Goal: Book appointment/travel/reservation

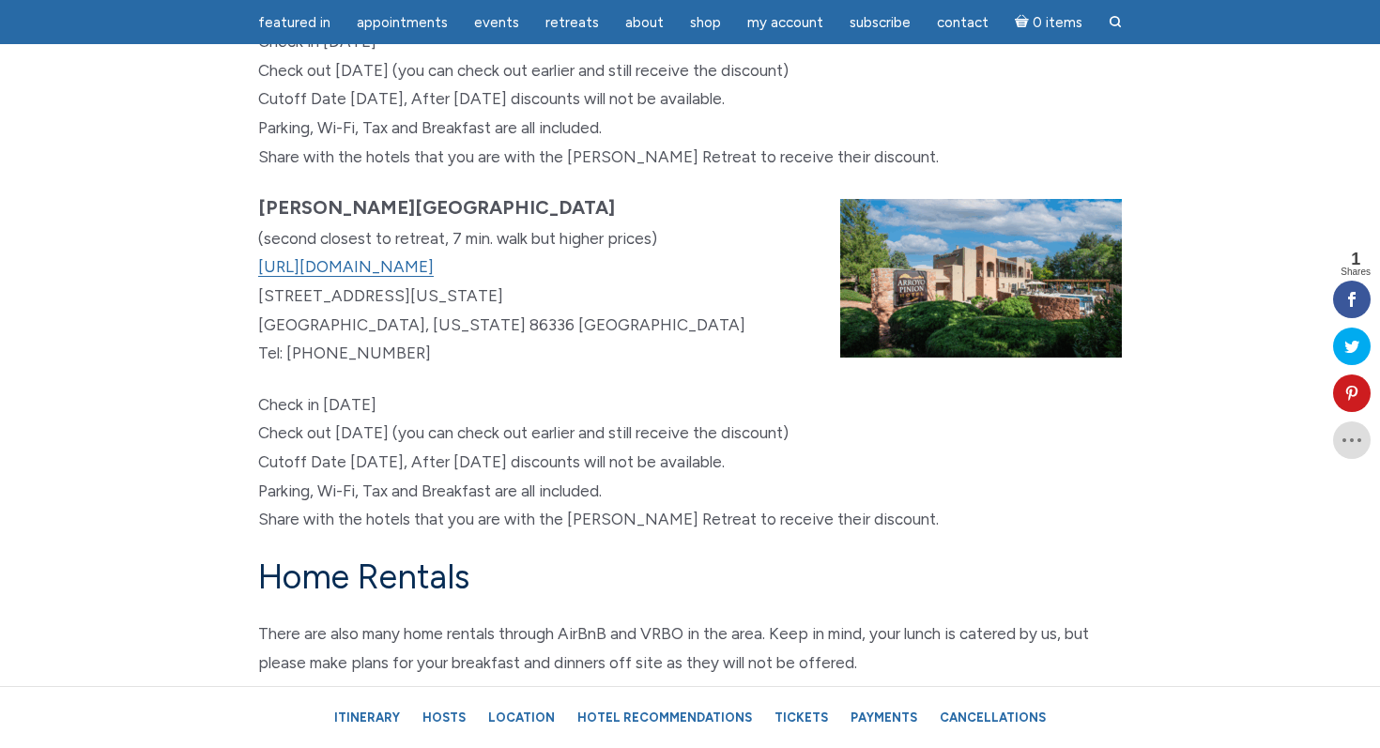
scroll to position [11150, 0]
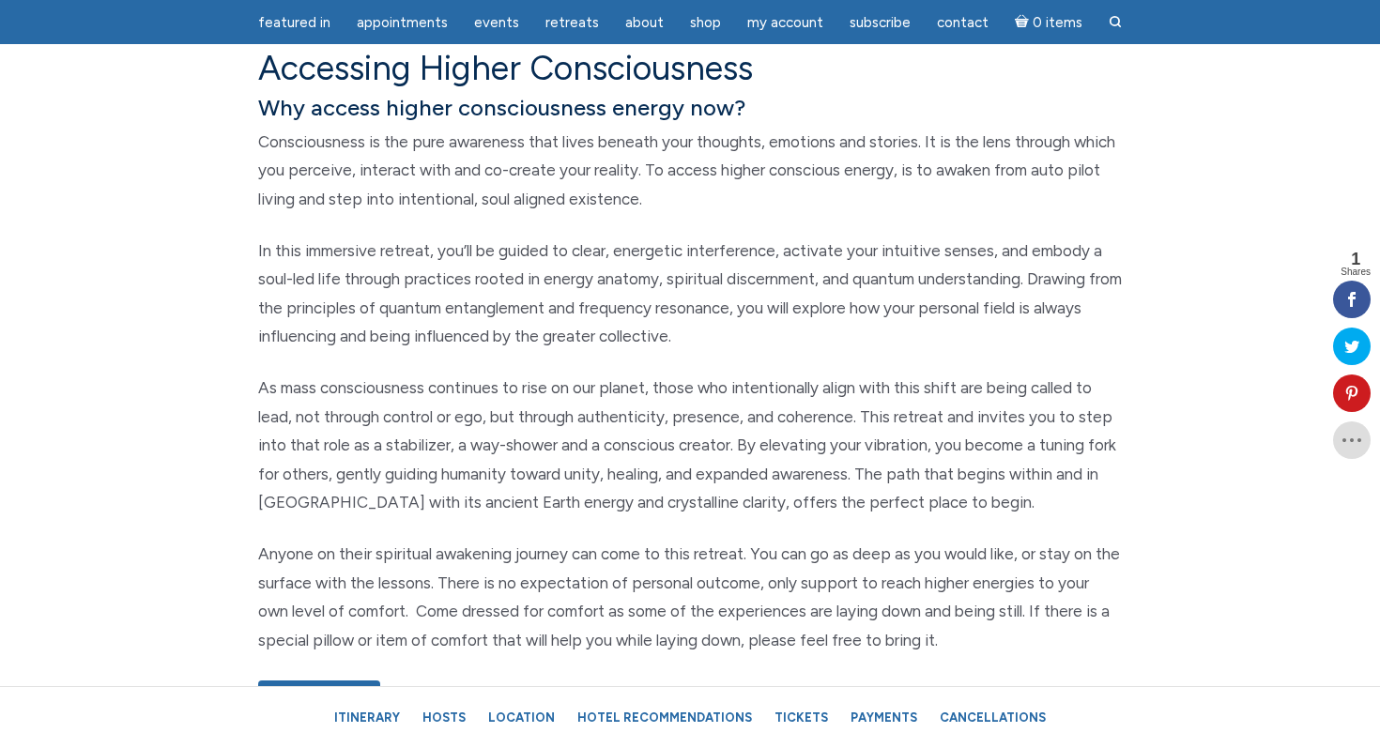
scroll to position [928, 0]
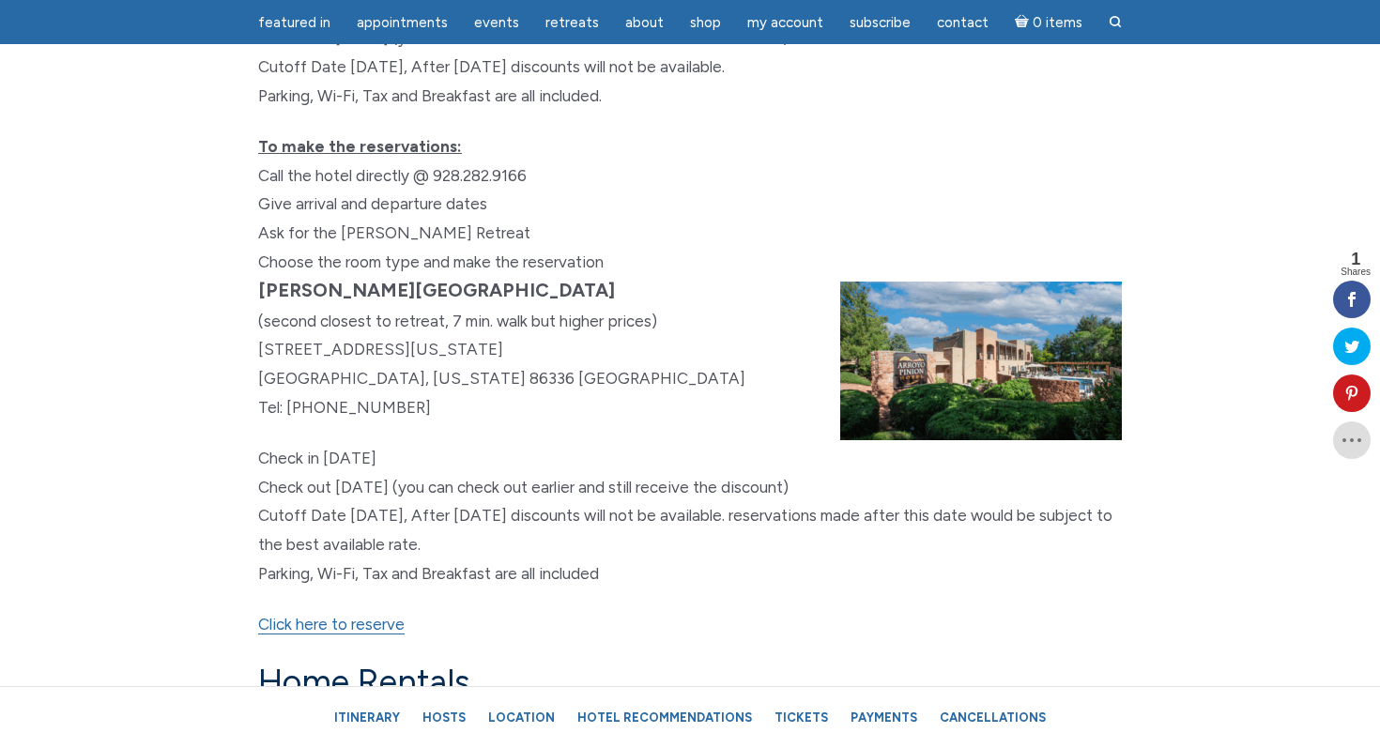
scroll to position [11193, 0]
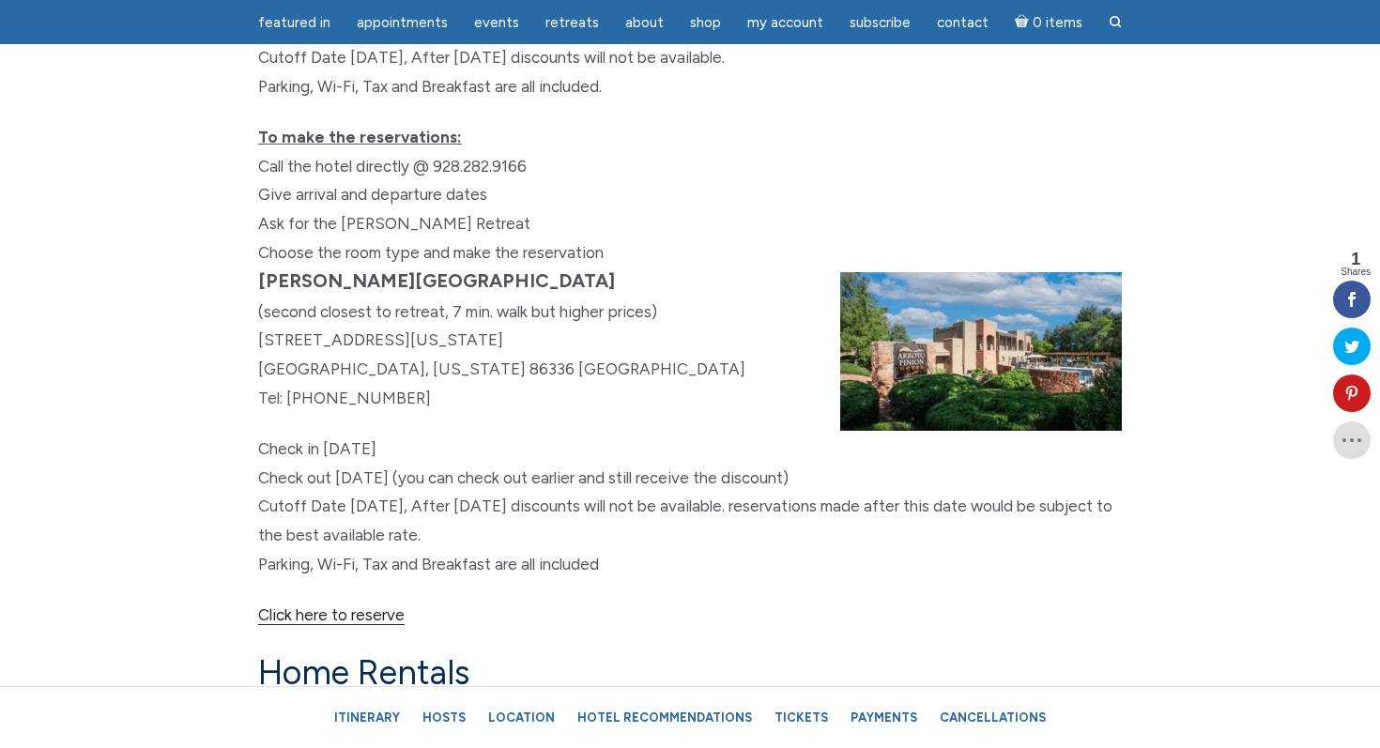
click at [362, 625] on link "Click here to reserve" at bounding box center [331, 616] width 146 height 20
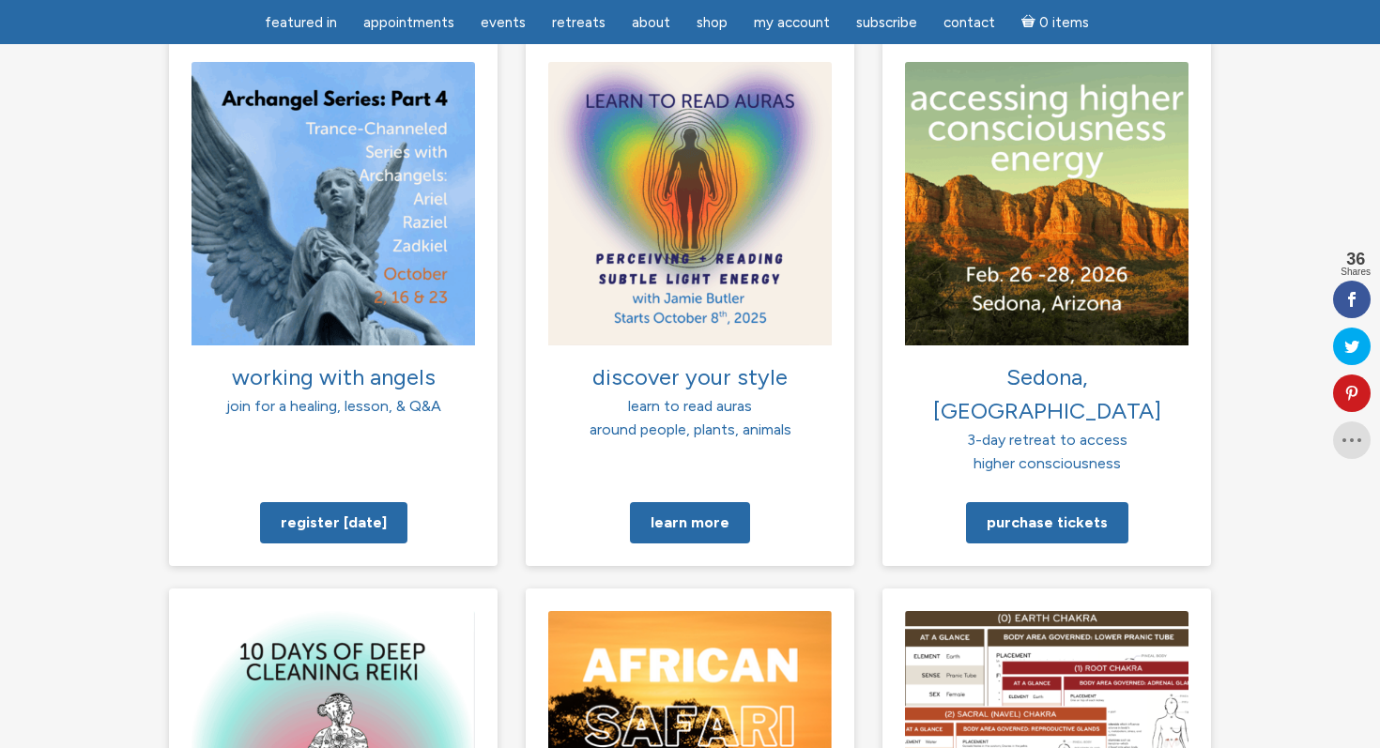
scroll to position [1472, 0]
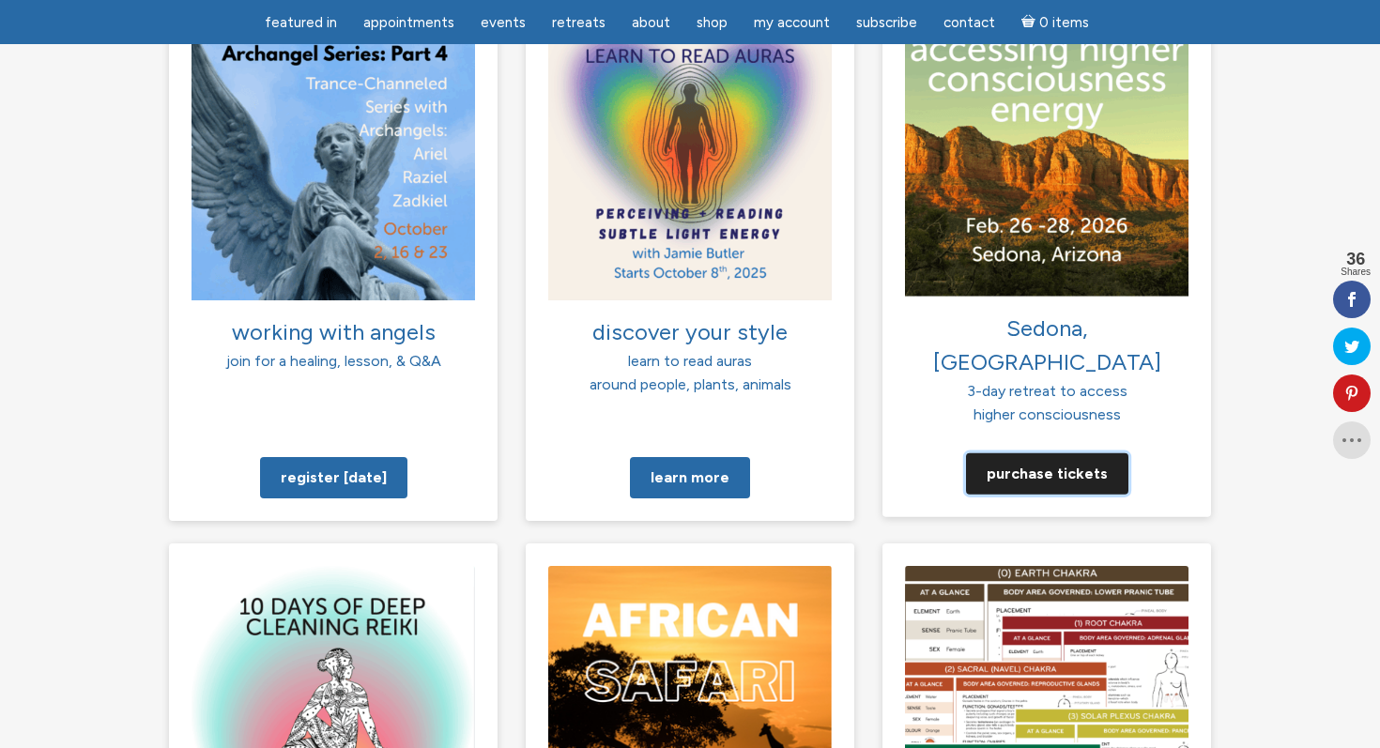
click at [1082, 453] on link "Purchase tickets" at bounding box center [1047, 473] width 162 height 41
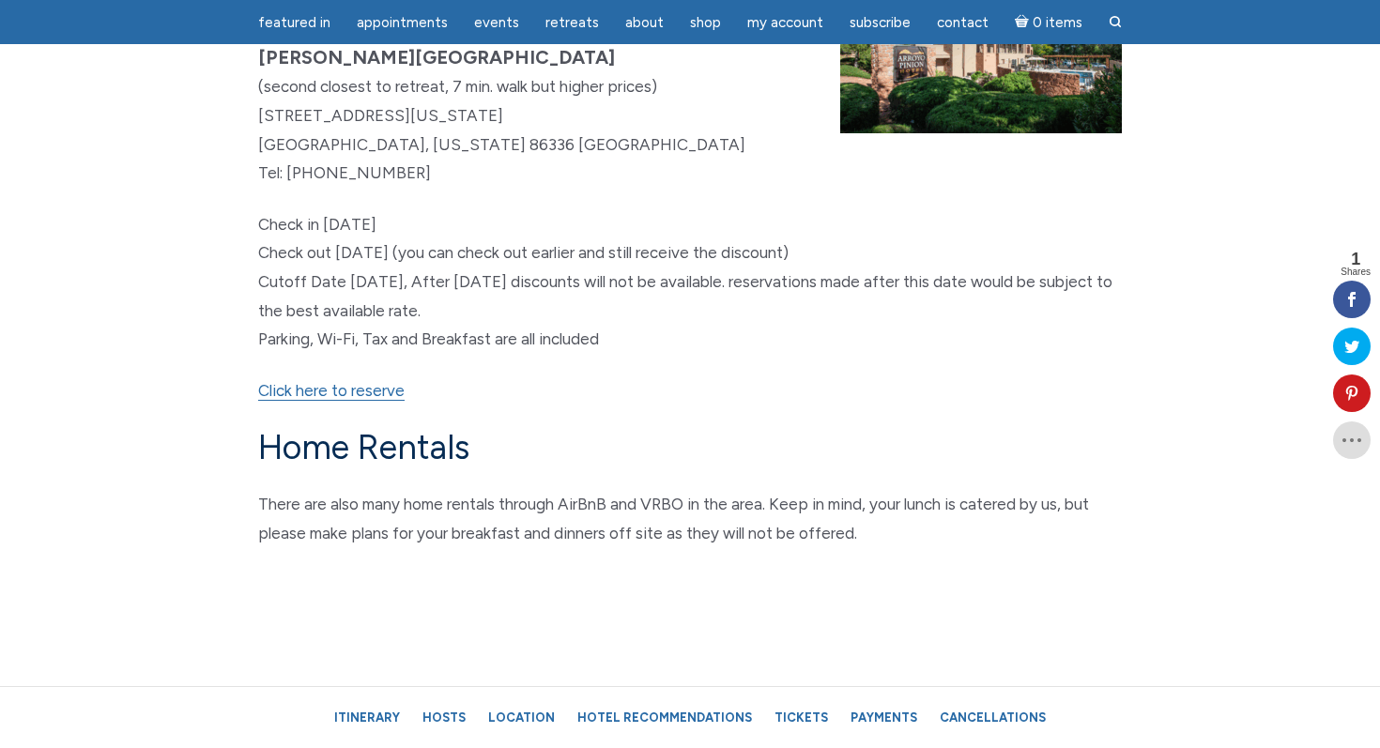
scroll to position [11501, 0]
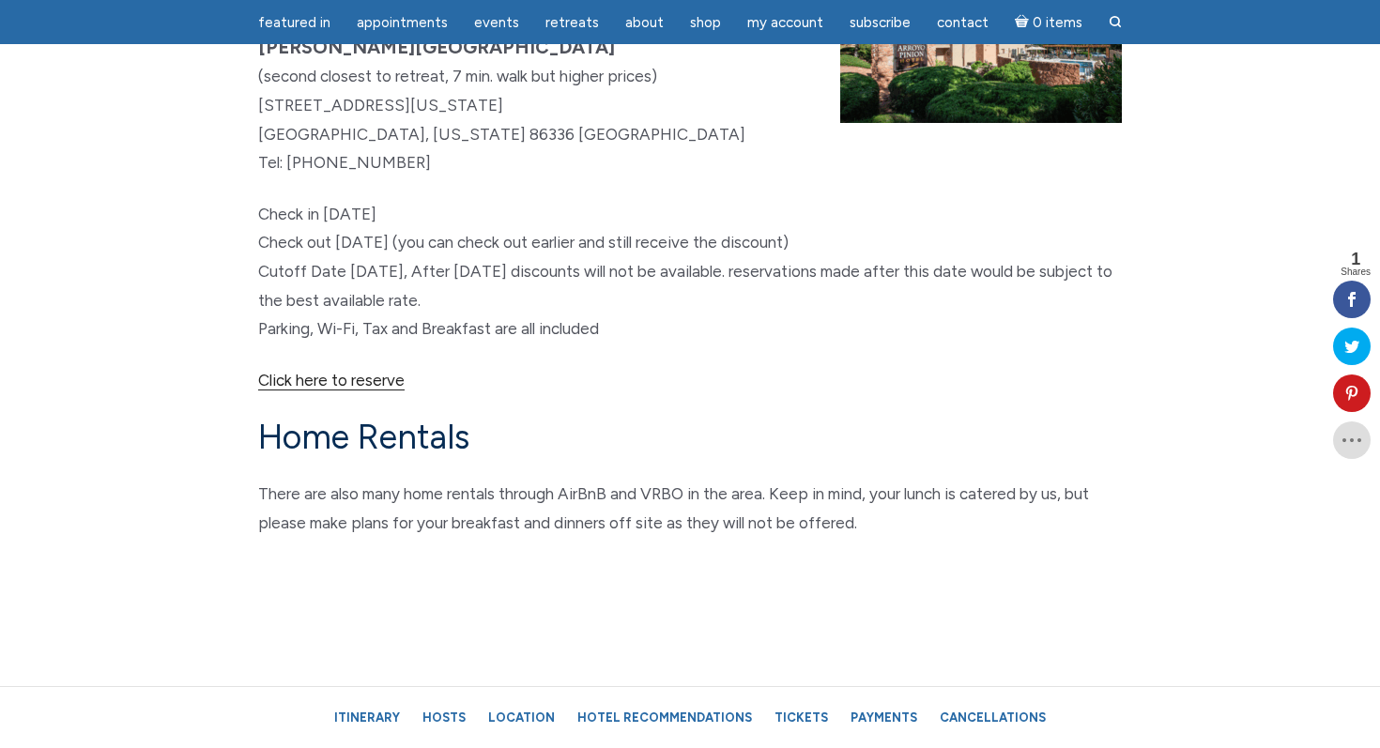
click at [349, 391] on link "Click here to reserve" at bounding box center [331, 381] width 146 height 20
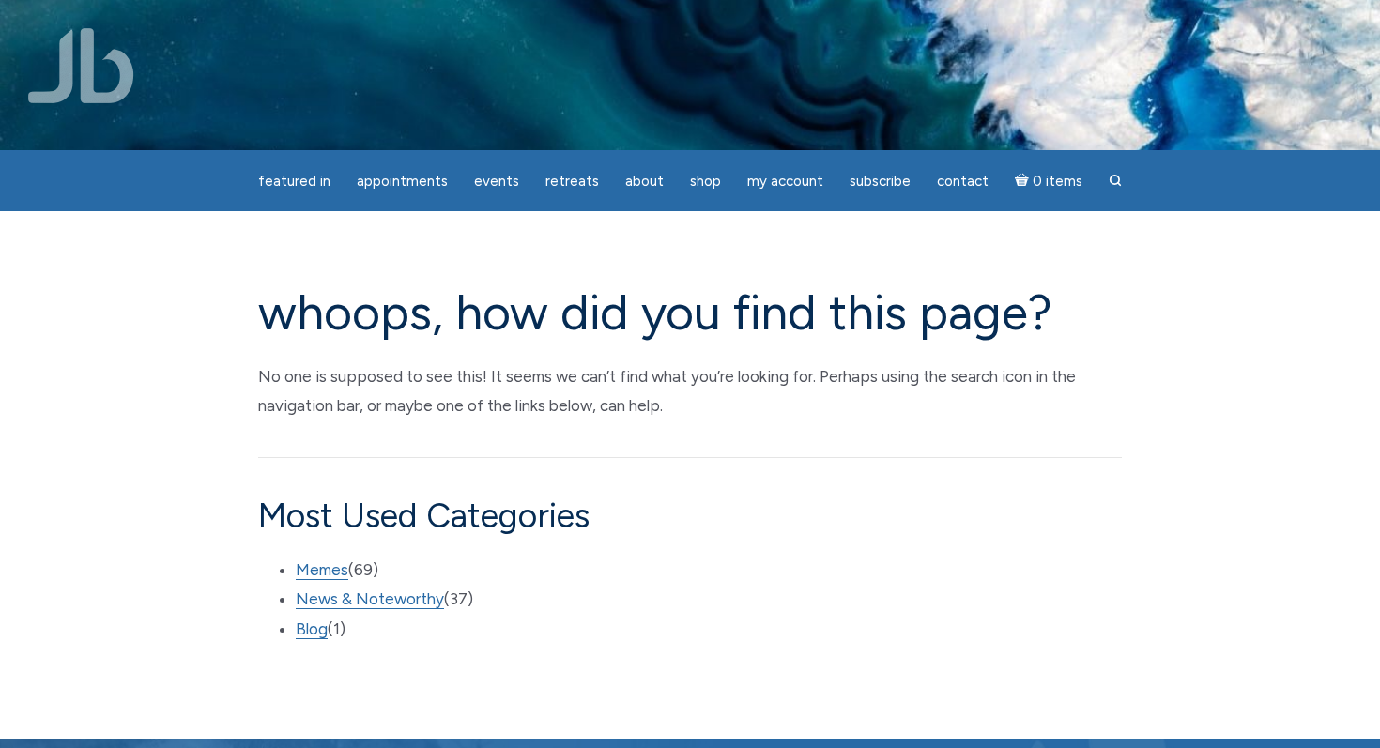
click at [98, 63] on img at bounding box center [81, 65] width 106 height 75
click at [85, 69] on img at bounding box center [81, 65] width 106 height 75
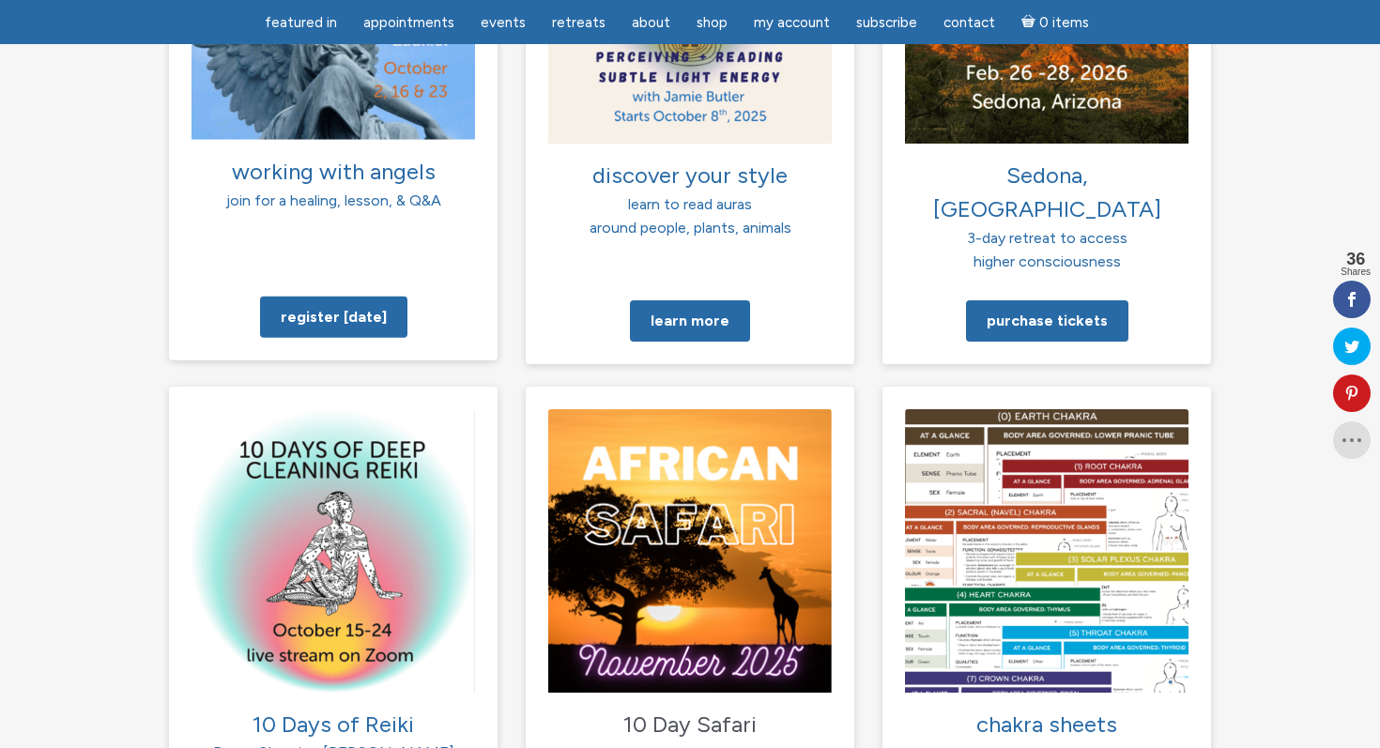
scroll to position [1633, 0]
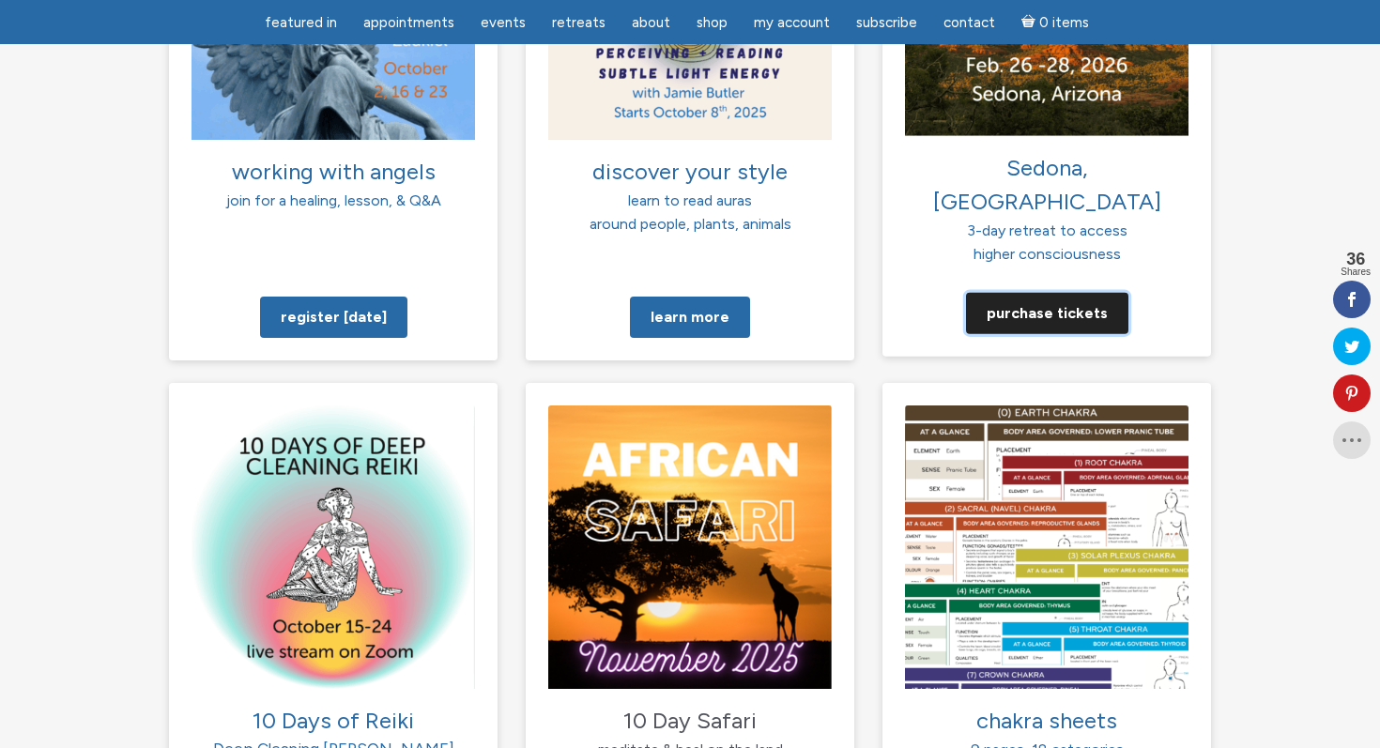
click at [1027, 292] on link "Purchase tickets" at bounding box center [1047, 312] width 162 height 41
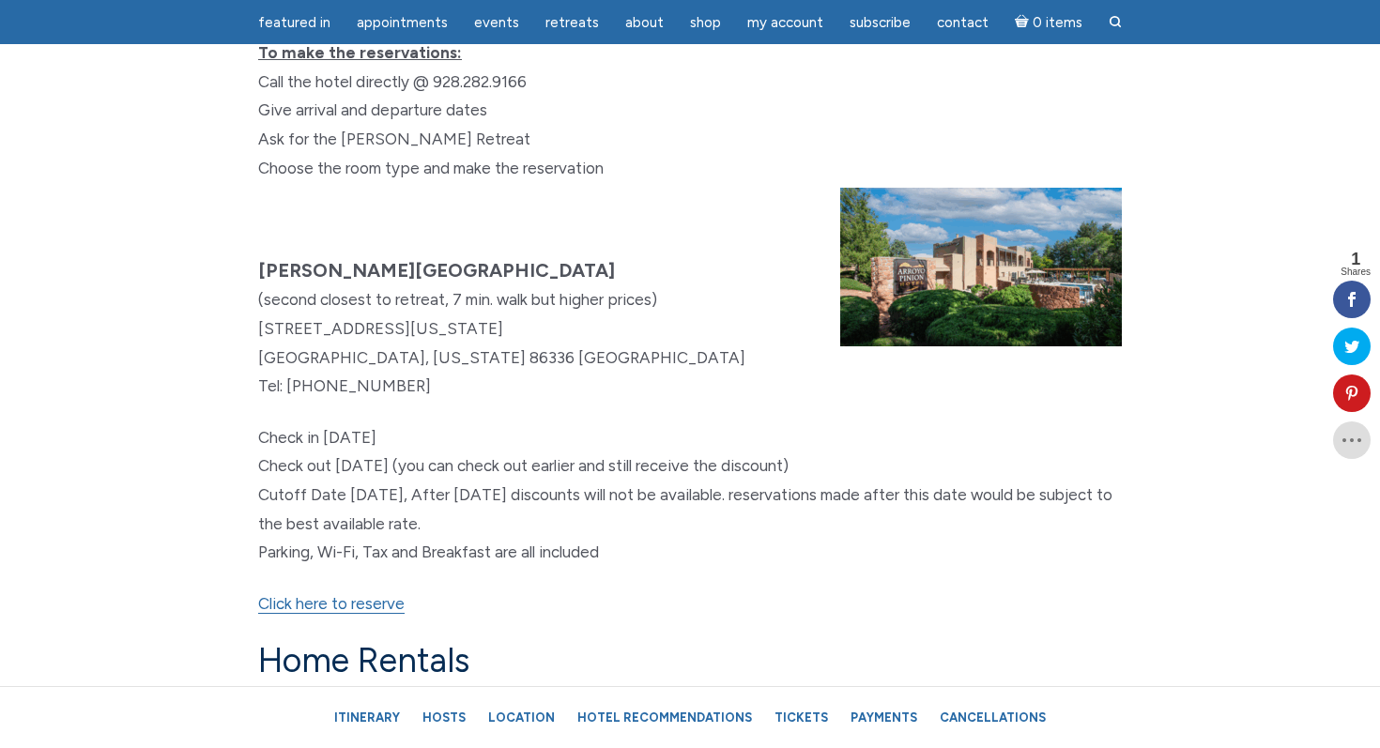
scroll to position [11308, 0]
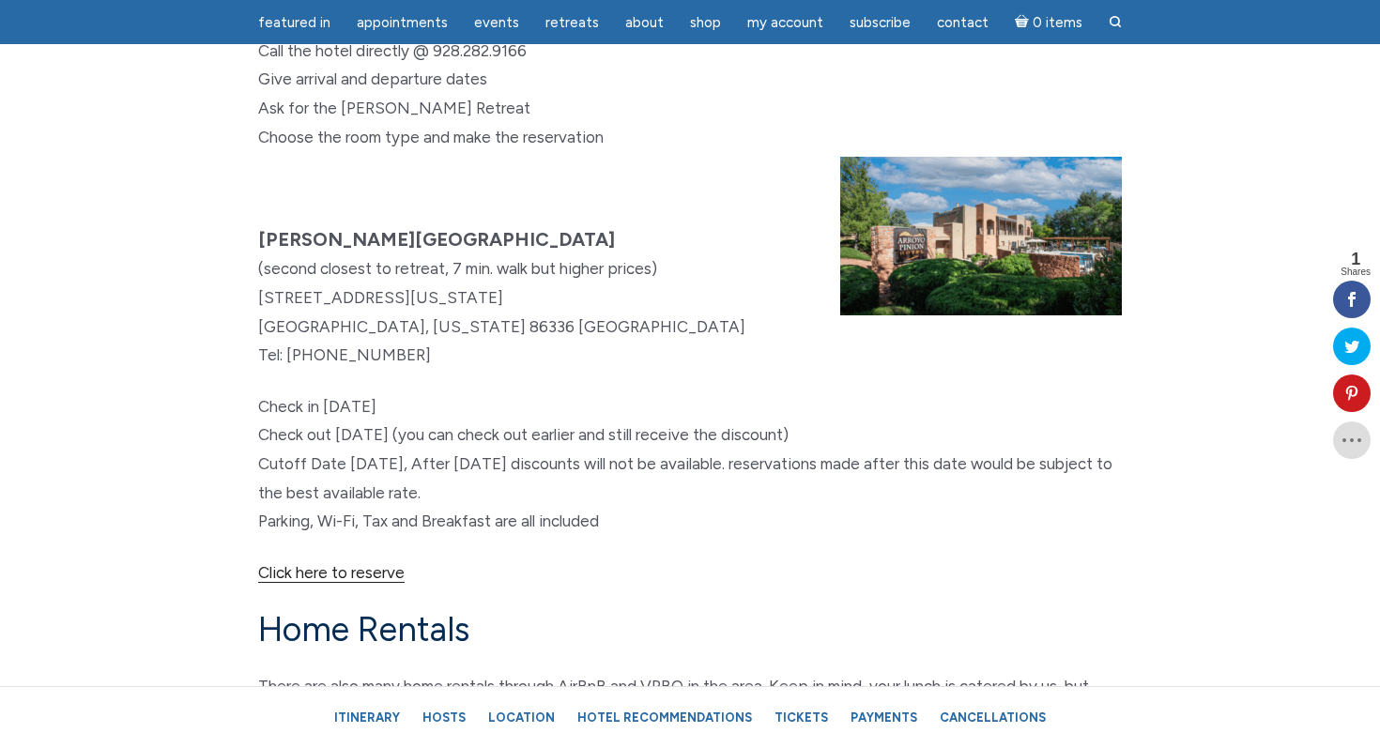
click at [366, 583] on link "Click here to reserve" at bounding box center [331, 573] width 146 height 20
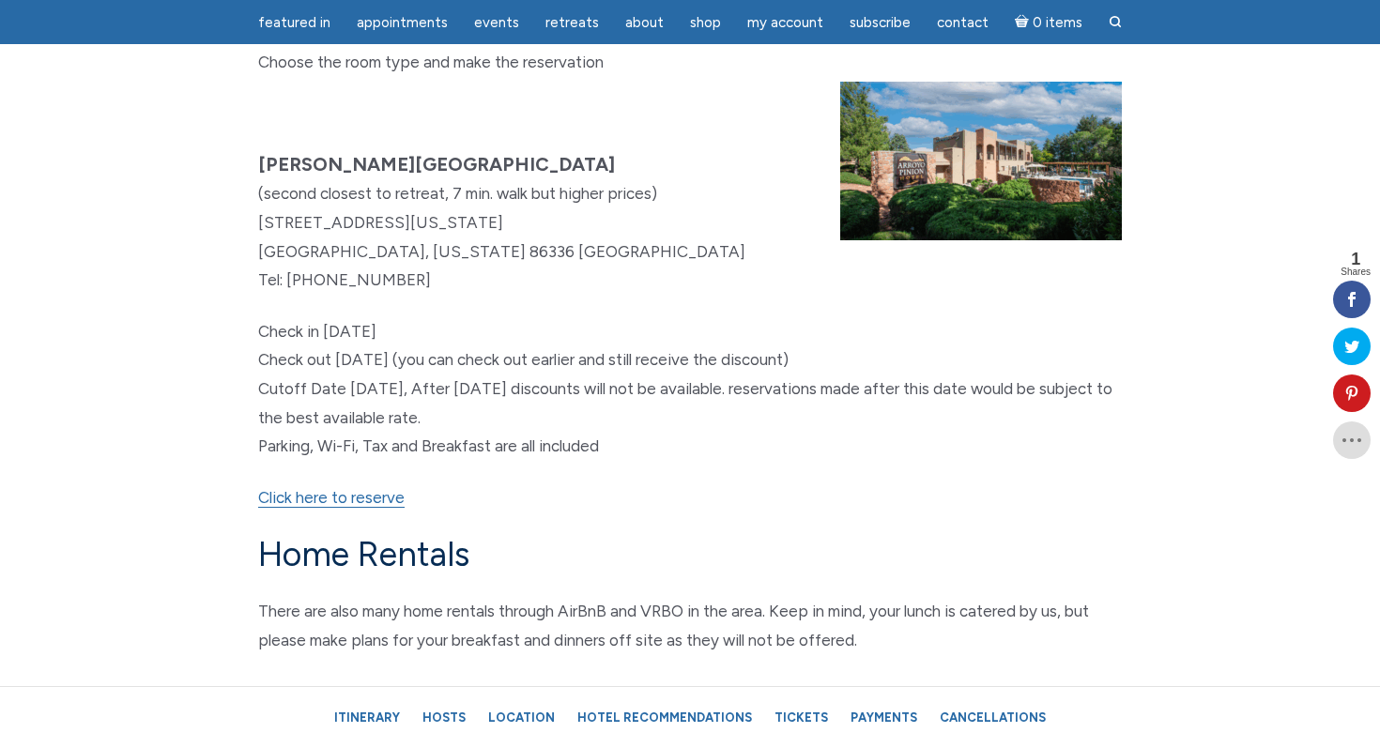
scroll to position [11395, 0]
